Goal: Find specific page/section: Find specific page/section

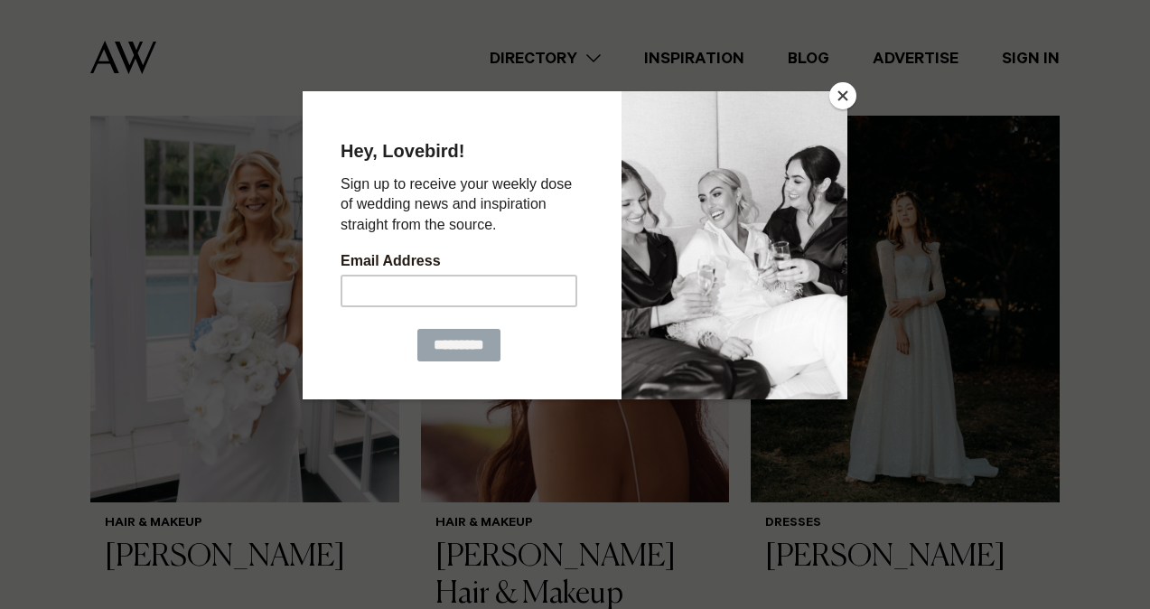
scroll to position [610, 0]
click at [847, 95] on button "Close" at bounding box center [843, 95] width 27 height 27
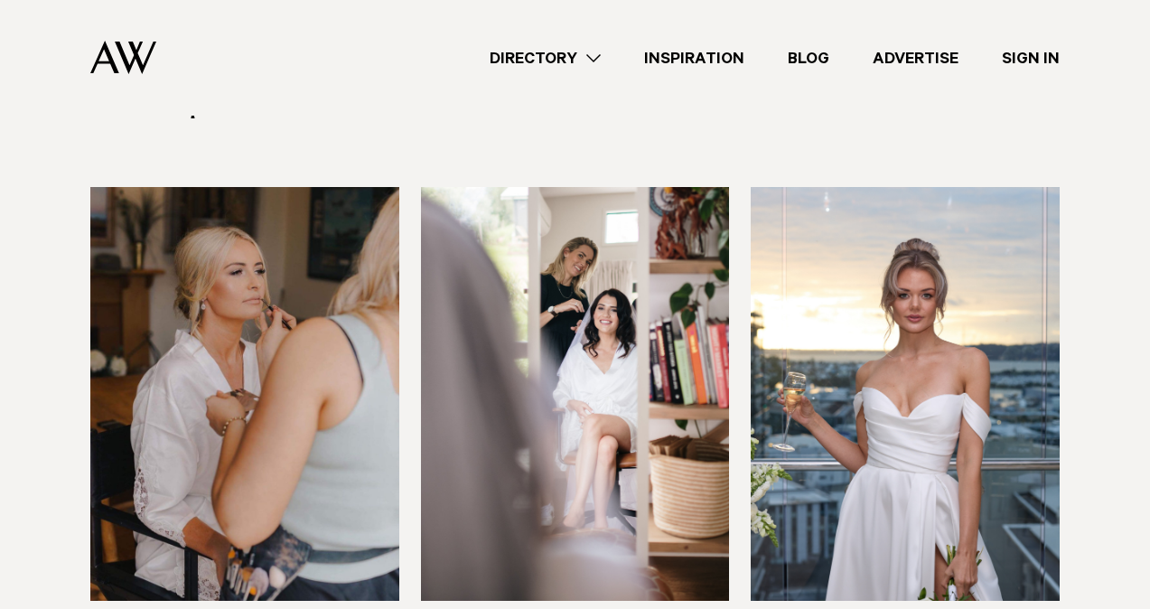
scroll to position [3424, 0]
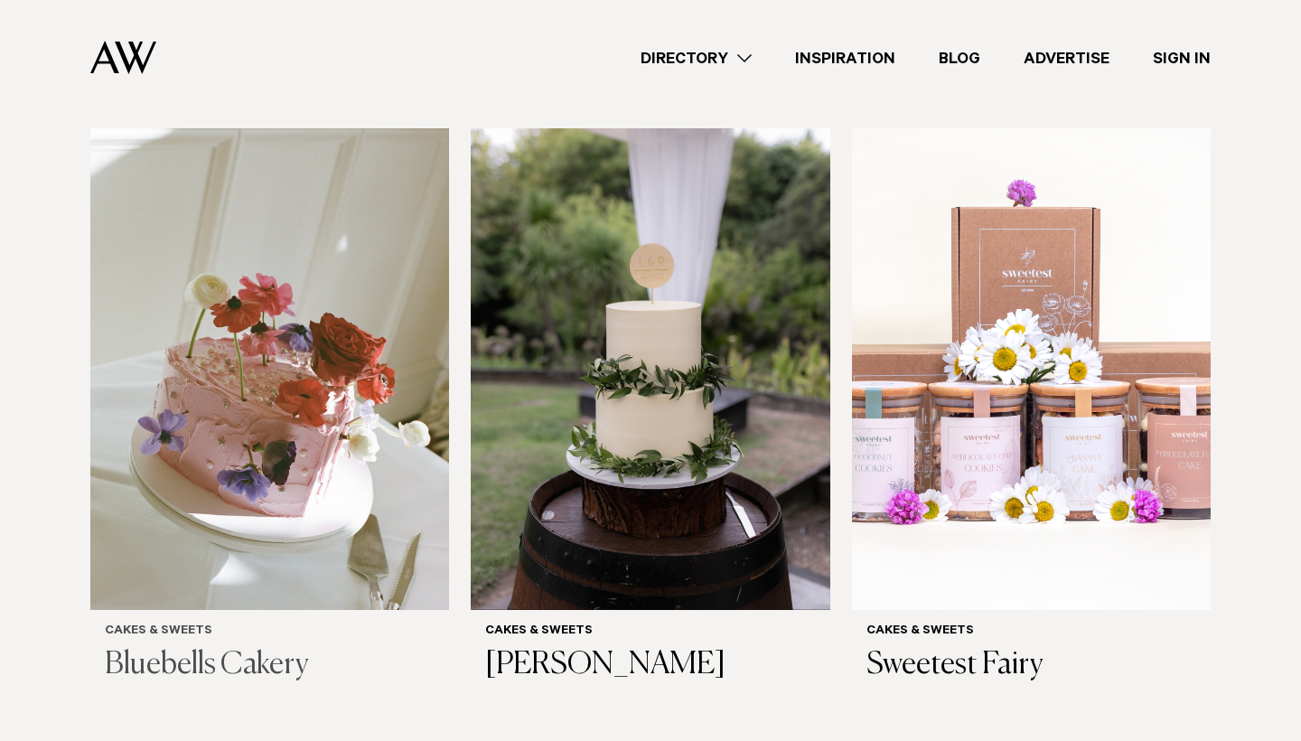
scroll to position [580, 0]
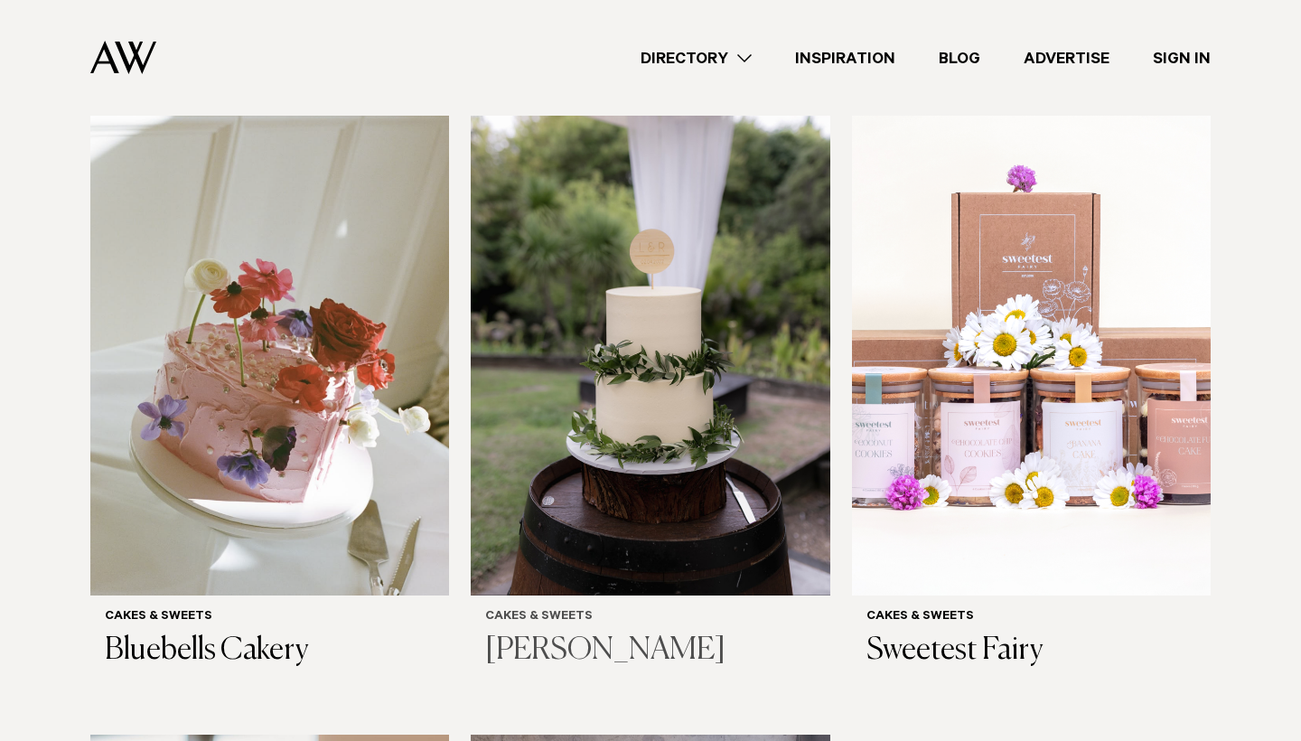
click at [577, 610] on h6 "Cakes & Sweets" at bounding box center [650, 617] width 330 height 15
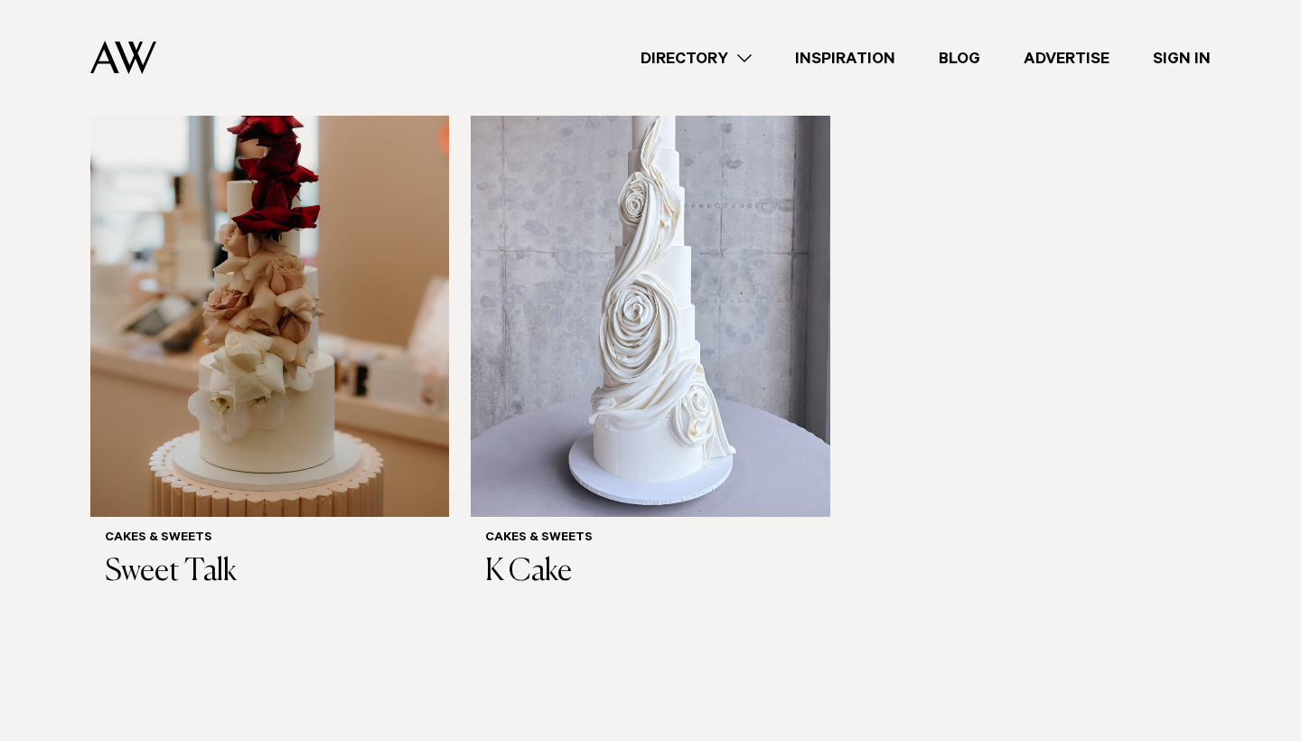
scroll to position [1308, 0]
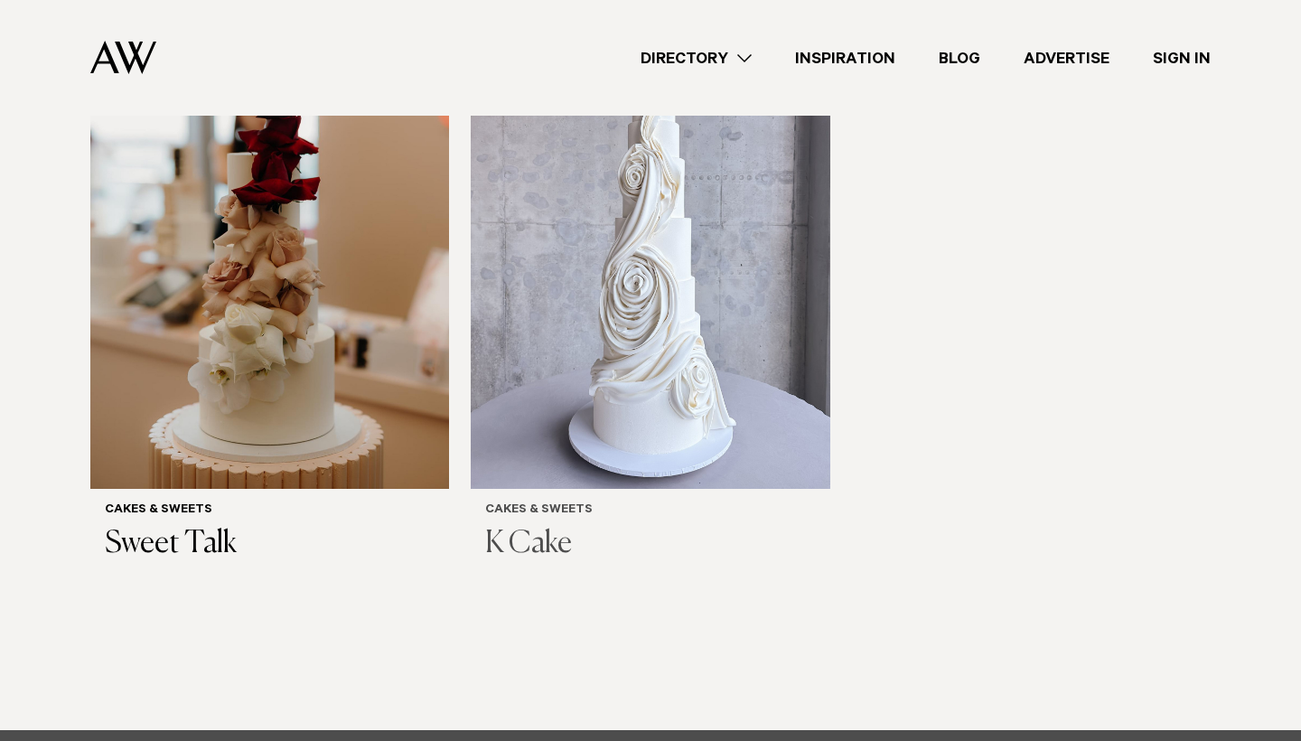
click at [525, 503] on h6 "Cakes & Sweets" at bounding box center [650, 510] width 330 height 15
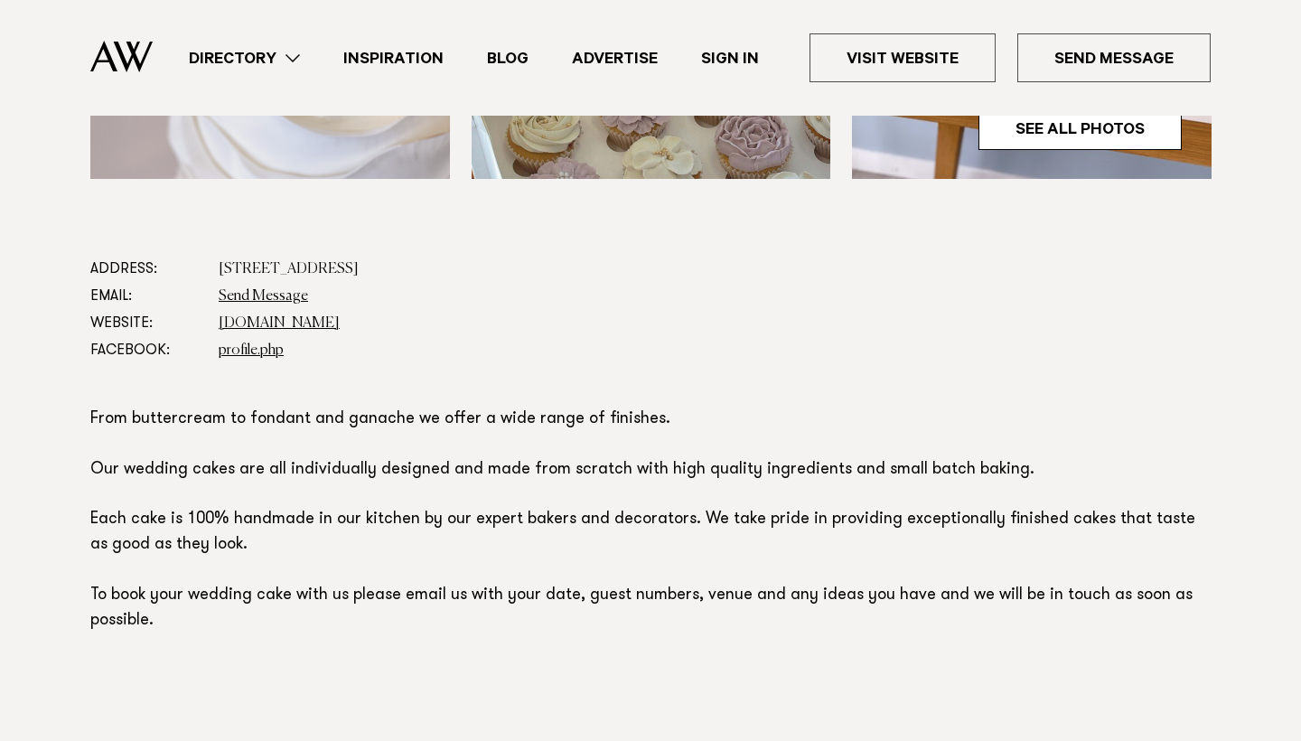
scroll to position [848, 0]
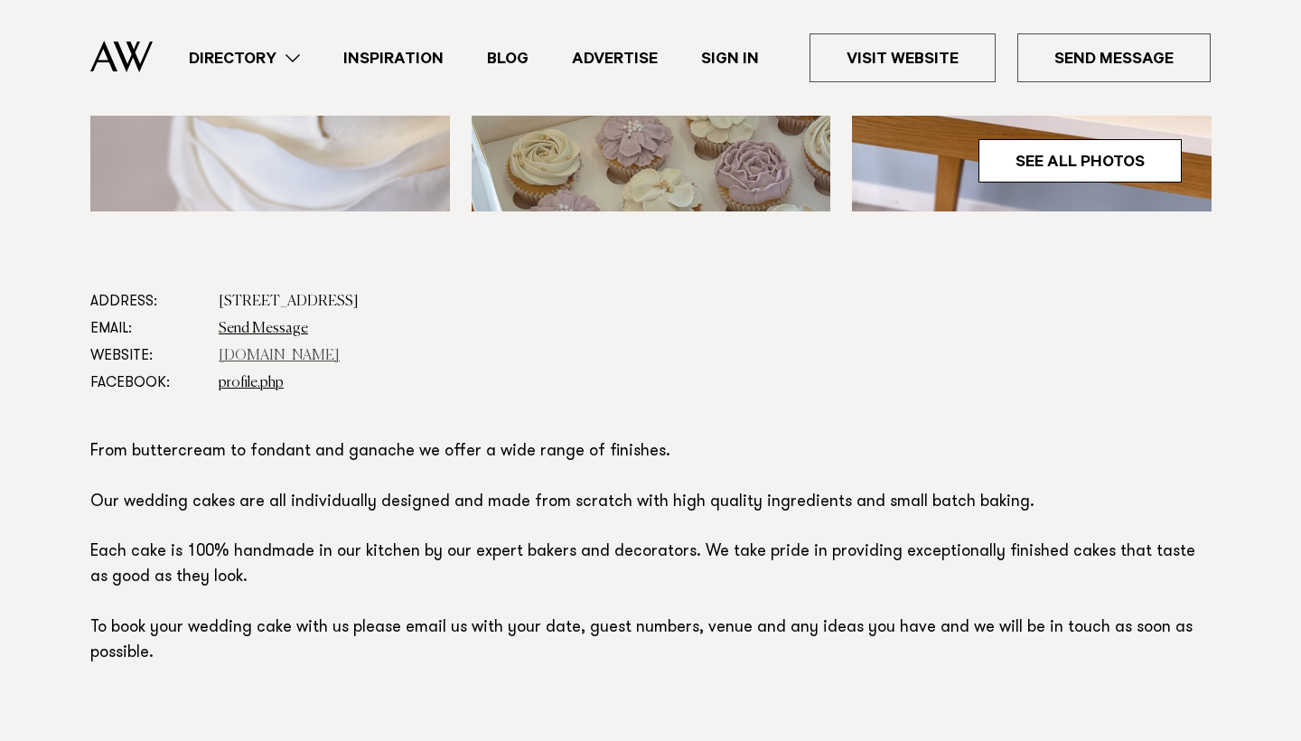
click at [297, 352] on link "[DOMAIN_NAME]" at bounding box center [279, 356] width 121 height 14
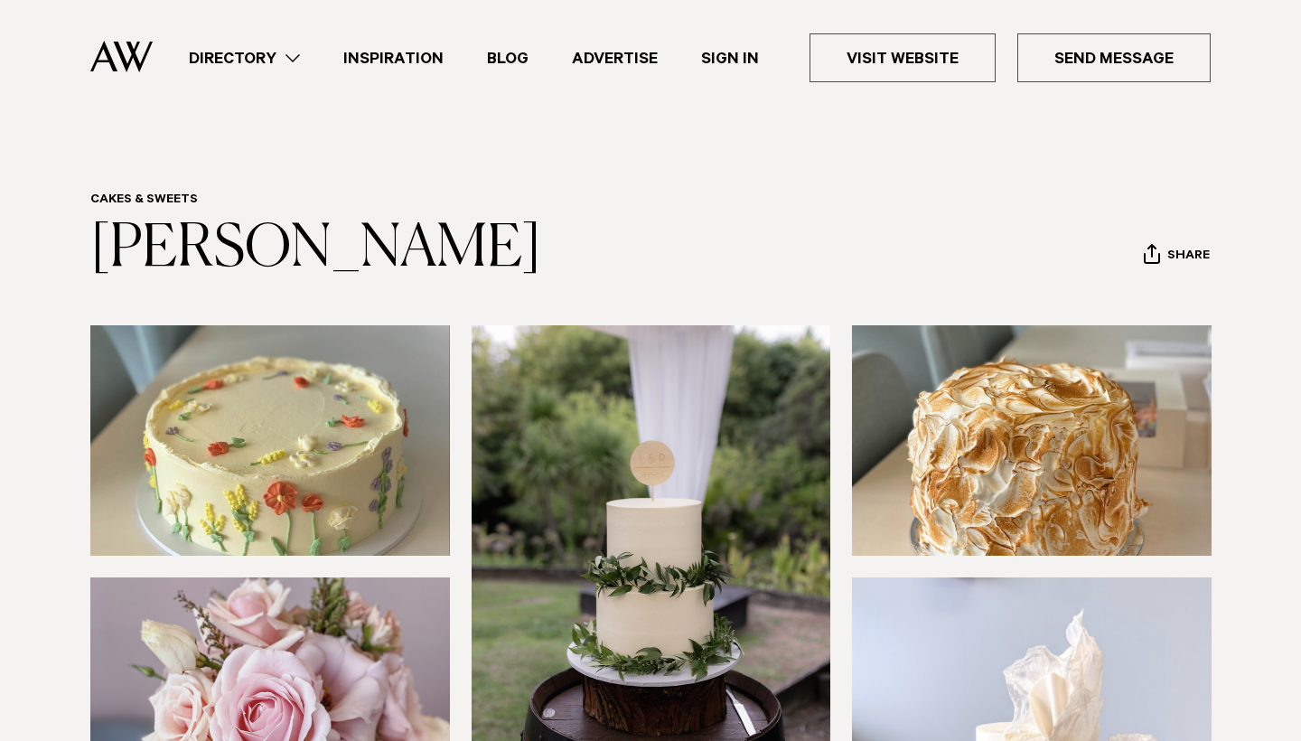
scroll to position [0, 0]
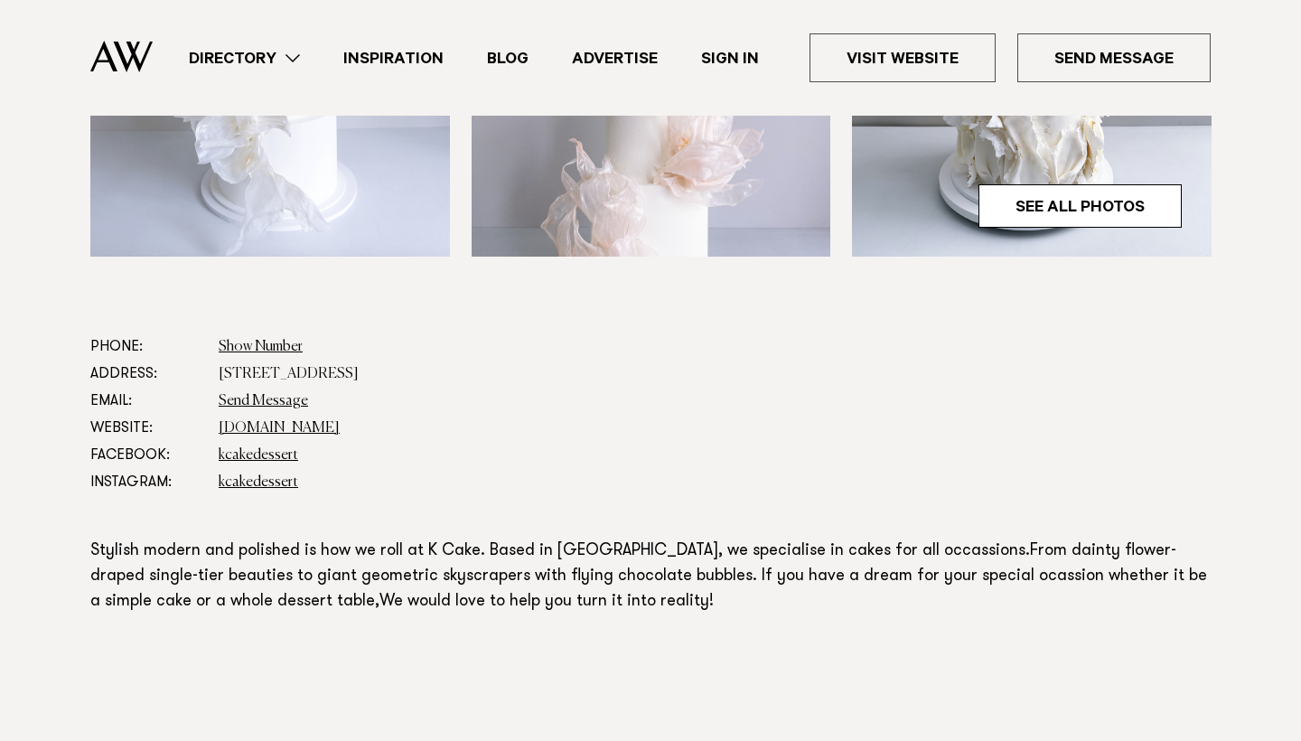
scroll to position [802, 0]
click at [267, 421] on link "www.kcake.co.nz" at bounding box center [279, 428] width 121 height 14
